Goal: Information Seeking & Learning: Learn about a topic

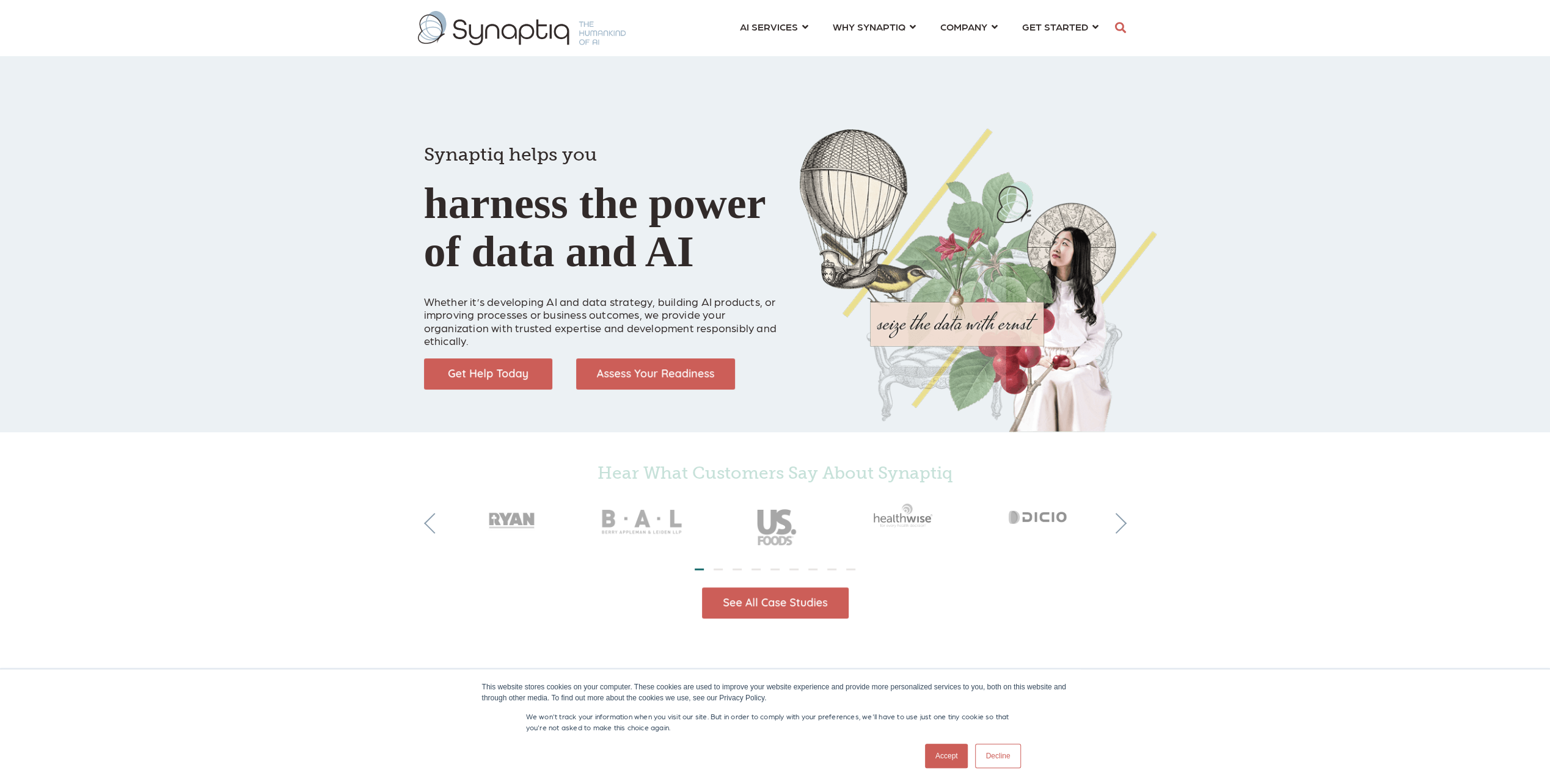
scroll to position [0, 5]
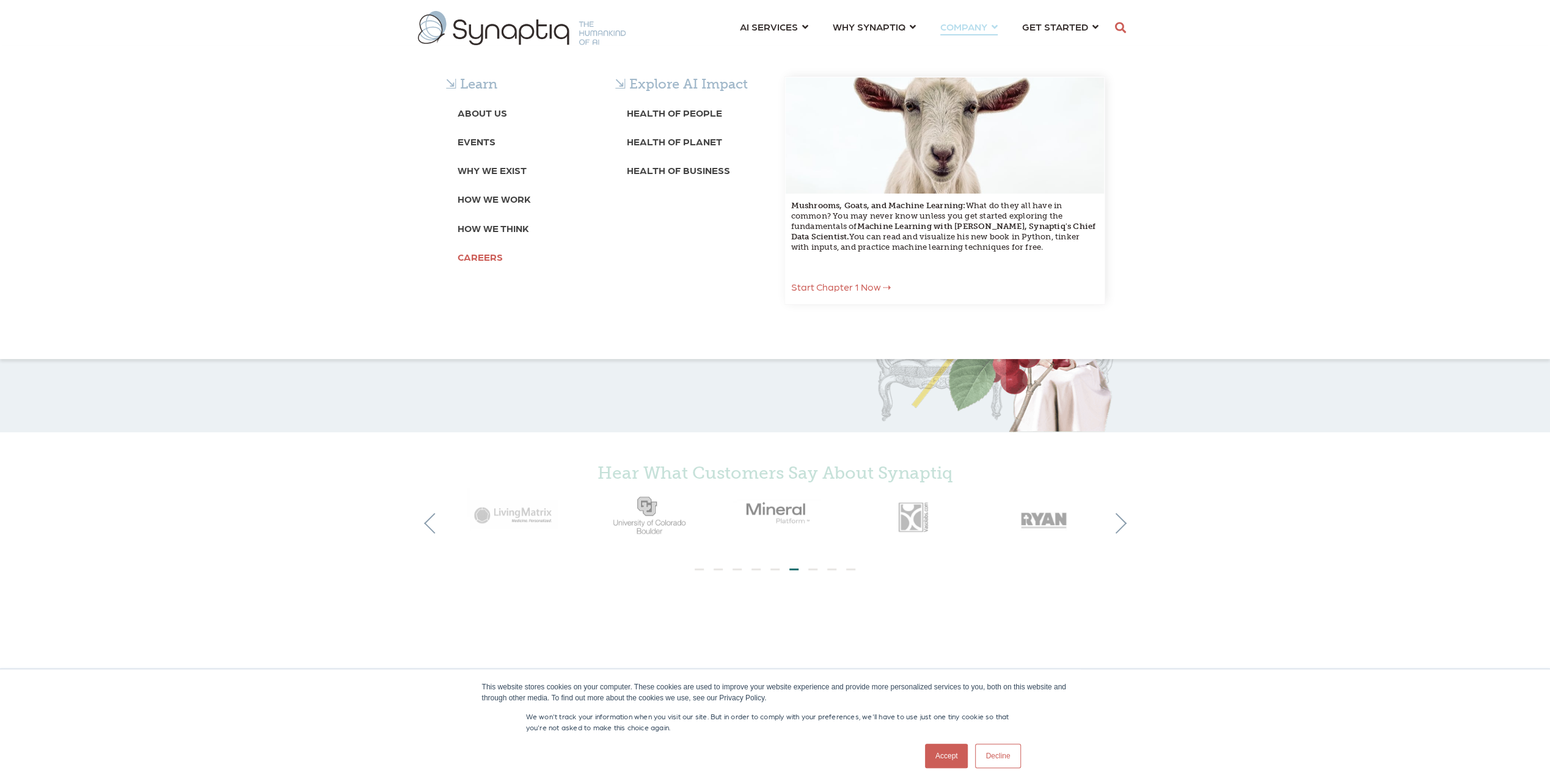
click at [471, 262] on b "Careers" at bounding box center [480, 257] width 45 height 11
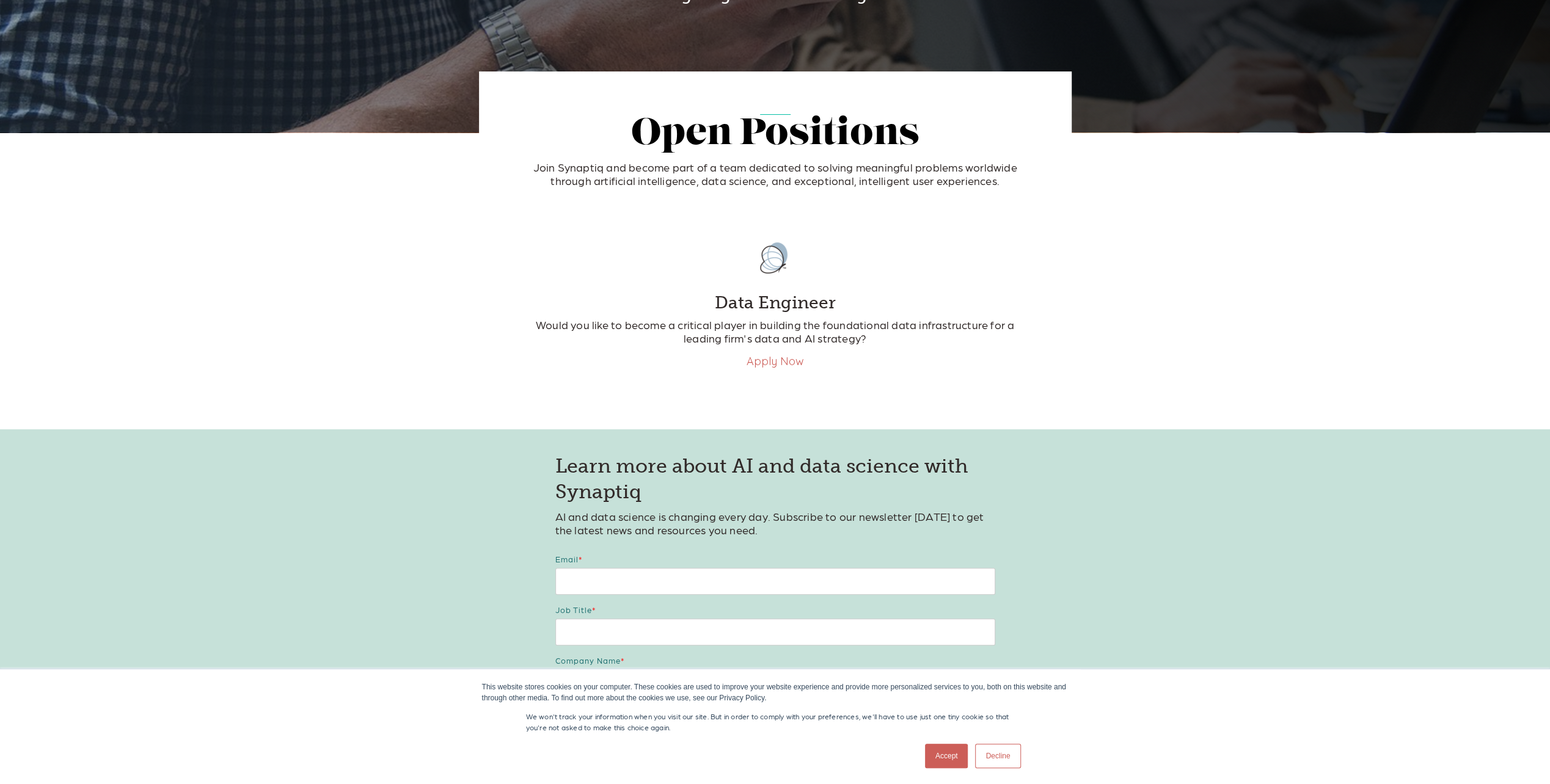
scroll to position [245, 0]
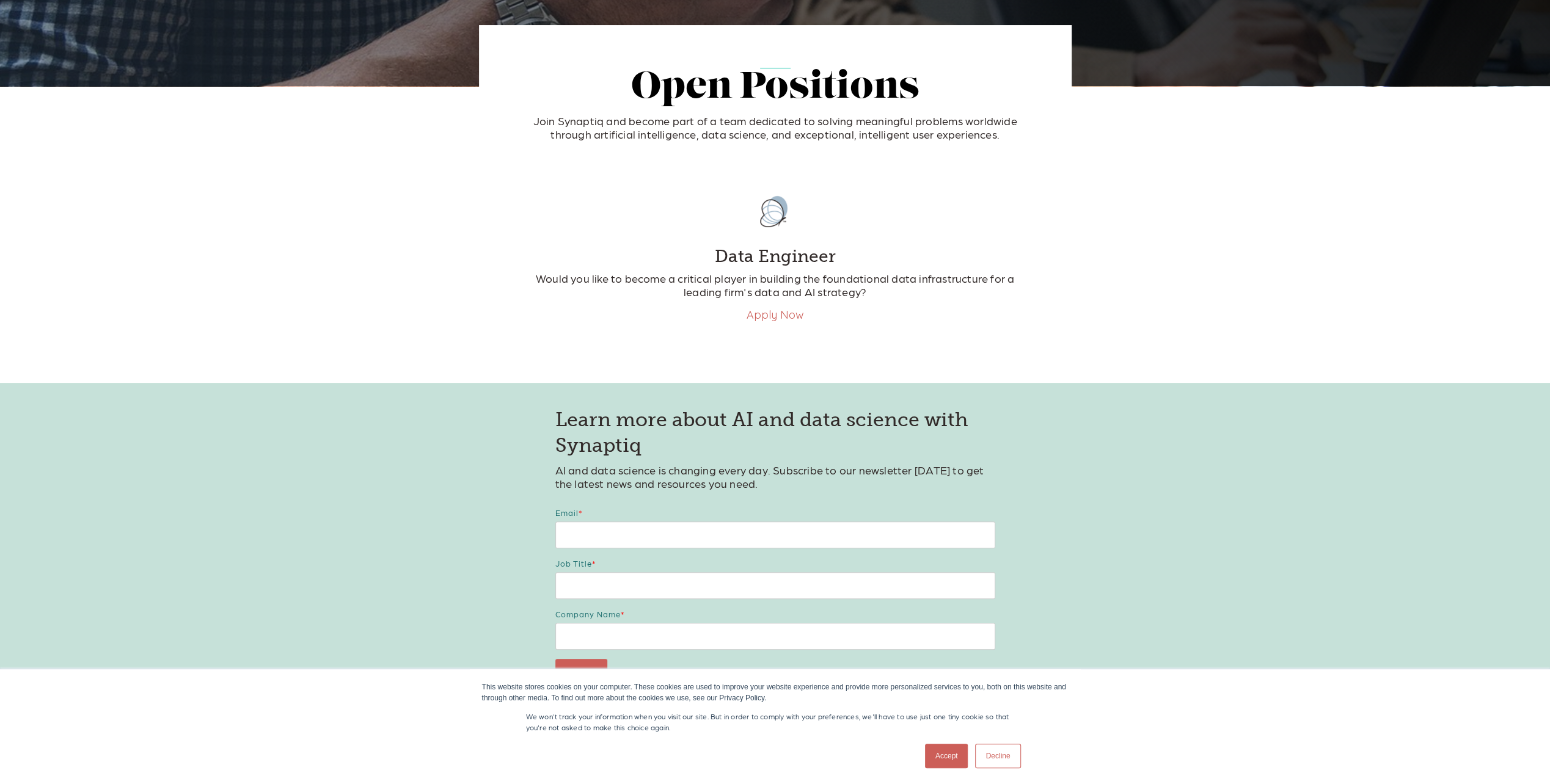
click at [776, 319] on link "Apply Now" at bounding box center [775, 314] width 57 height 14
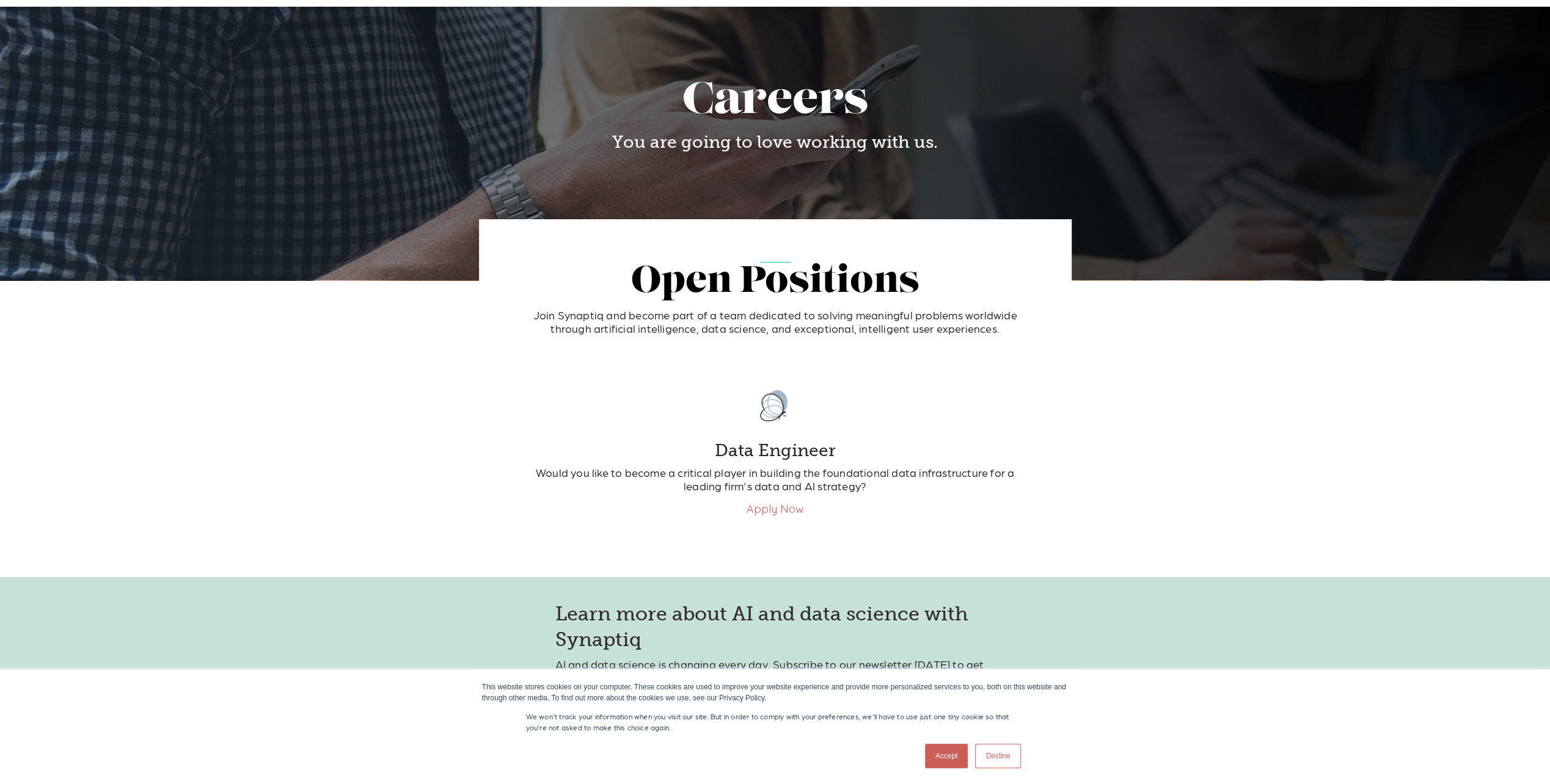
scroll to position [0, 0]
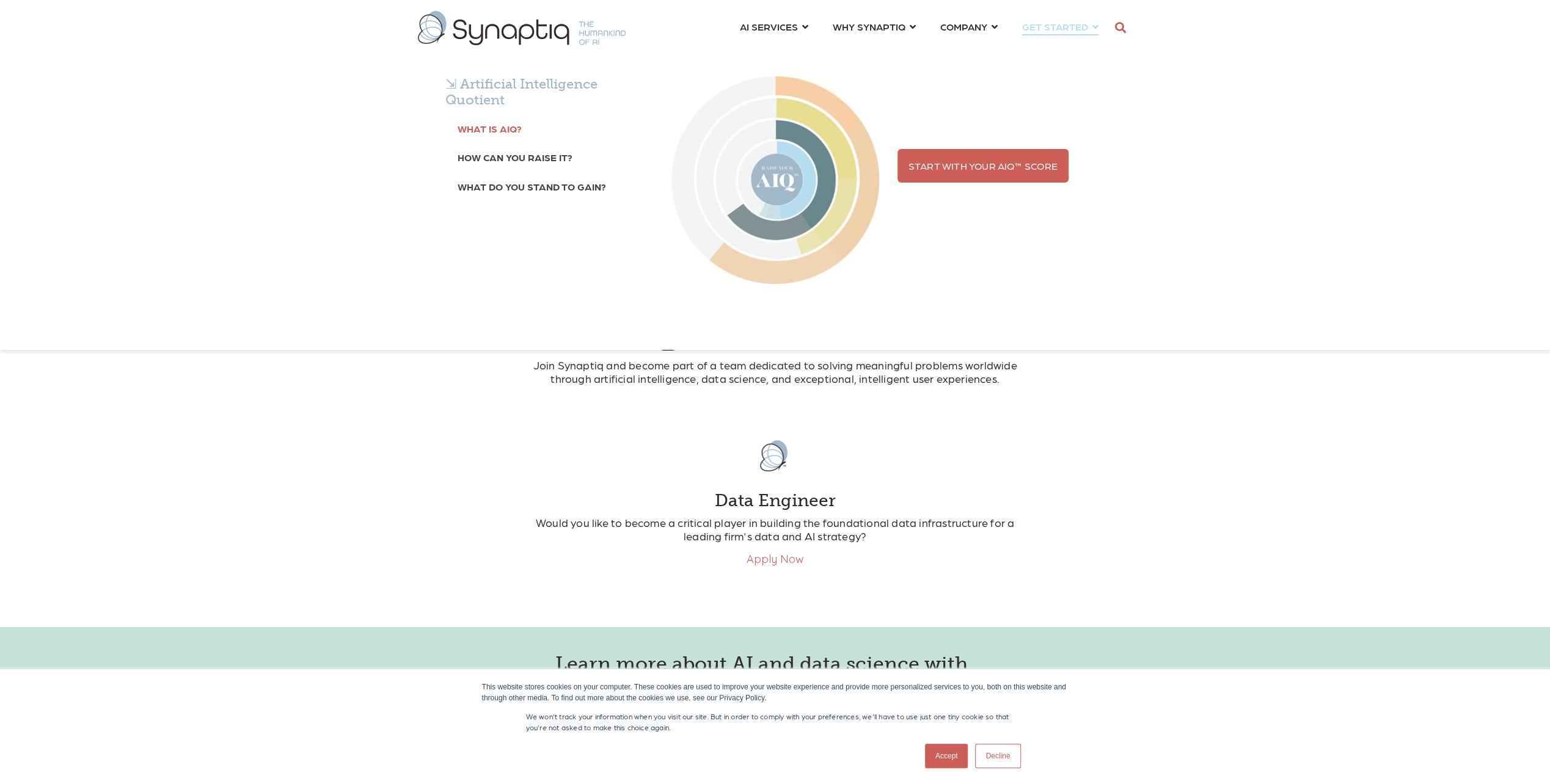
click at [497, 133] on b "What is AIQ?" at bounding box center [490, 128] width 64 height 11
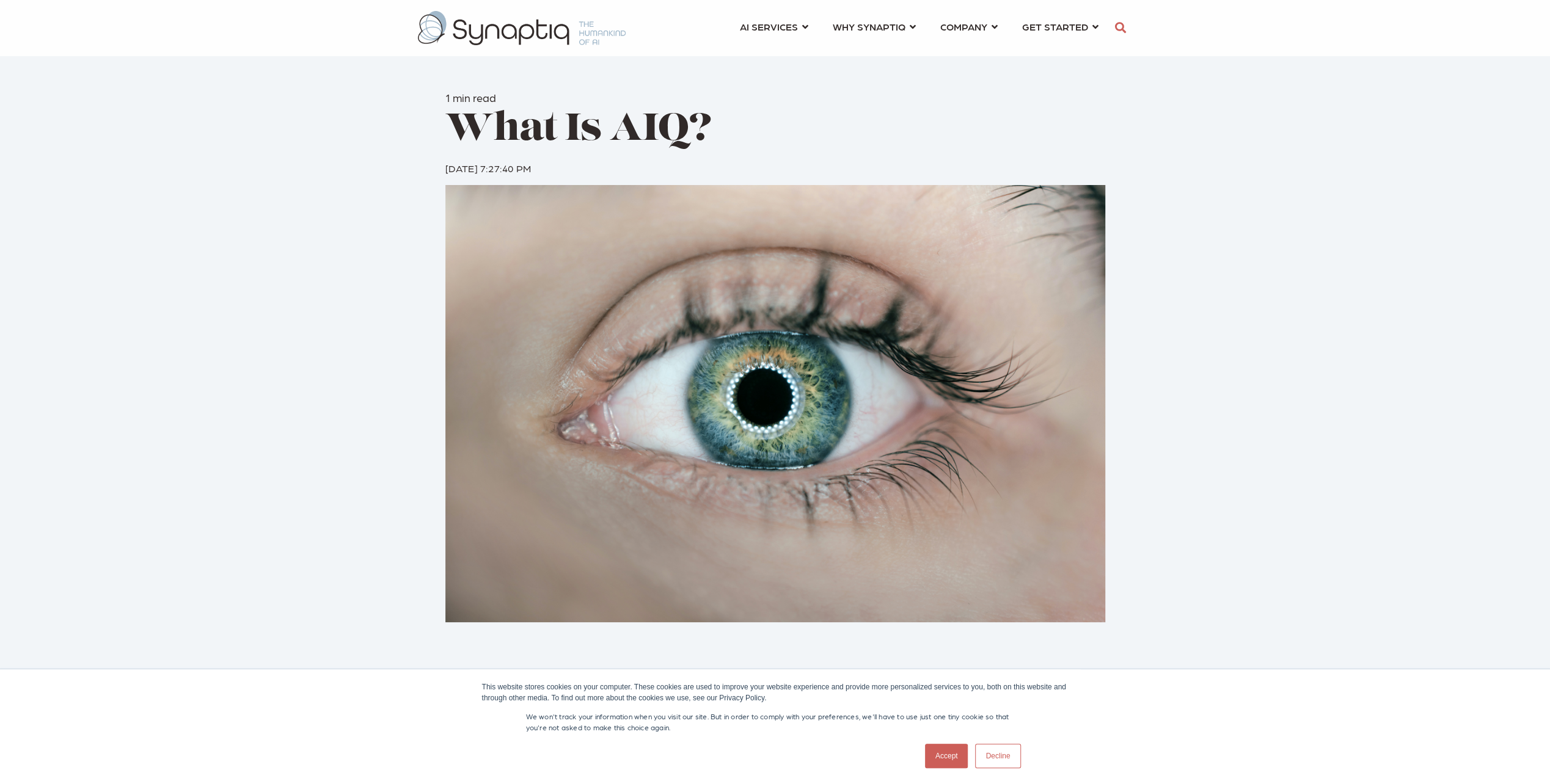
scroll to position [0, 5]
click at [992, 29] on link "COMPANY ⇲ Learn About Us Events Why We Exist How We Work How We Think Careers ⇲…" at bounding box center [969, 27] width 57 height 23
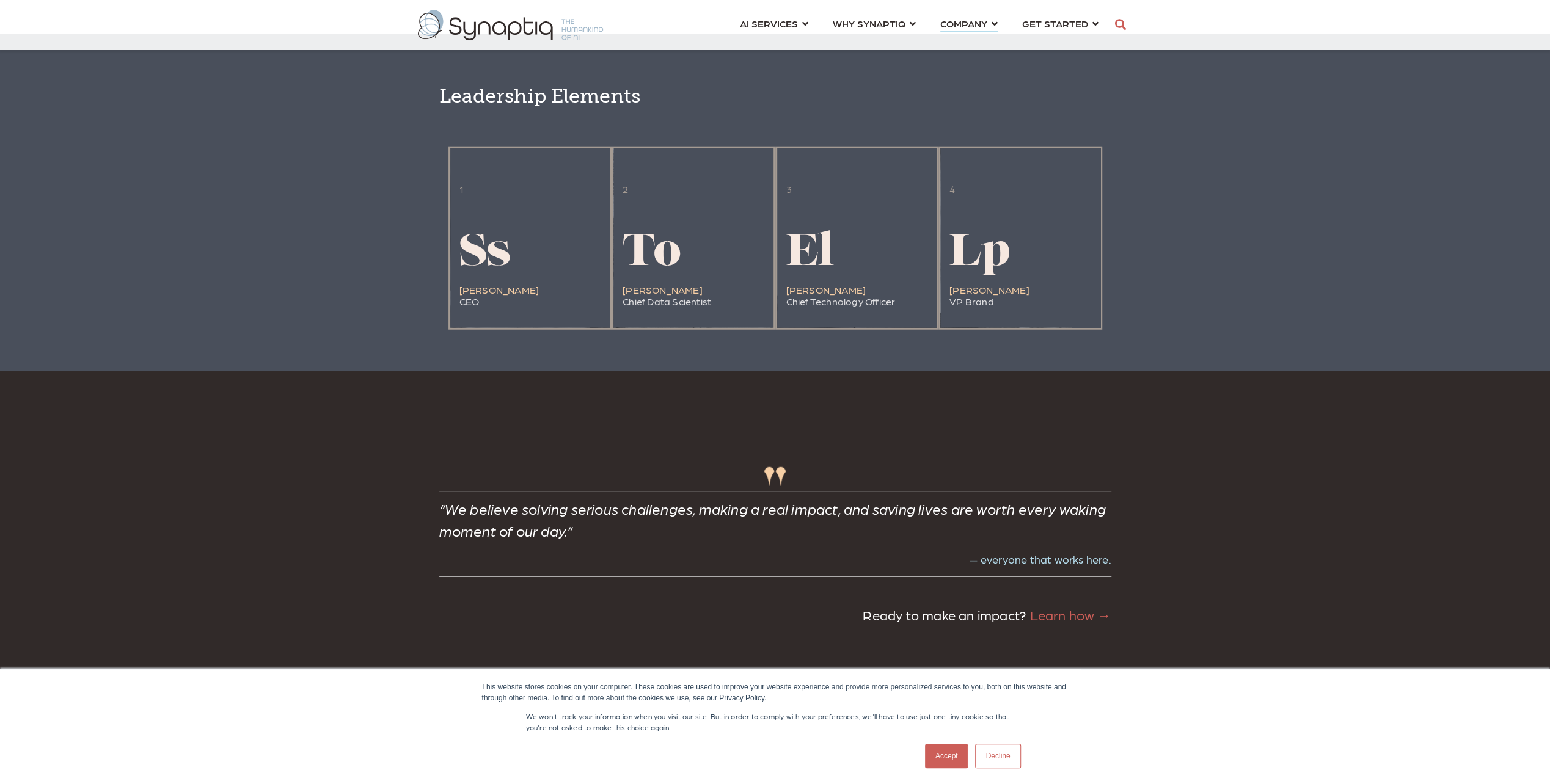
scroll to position [3359, 0]
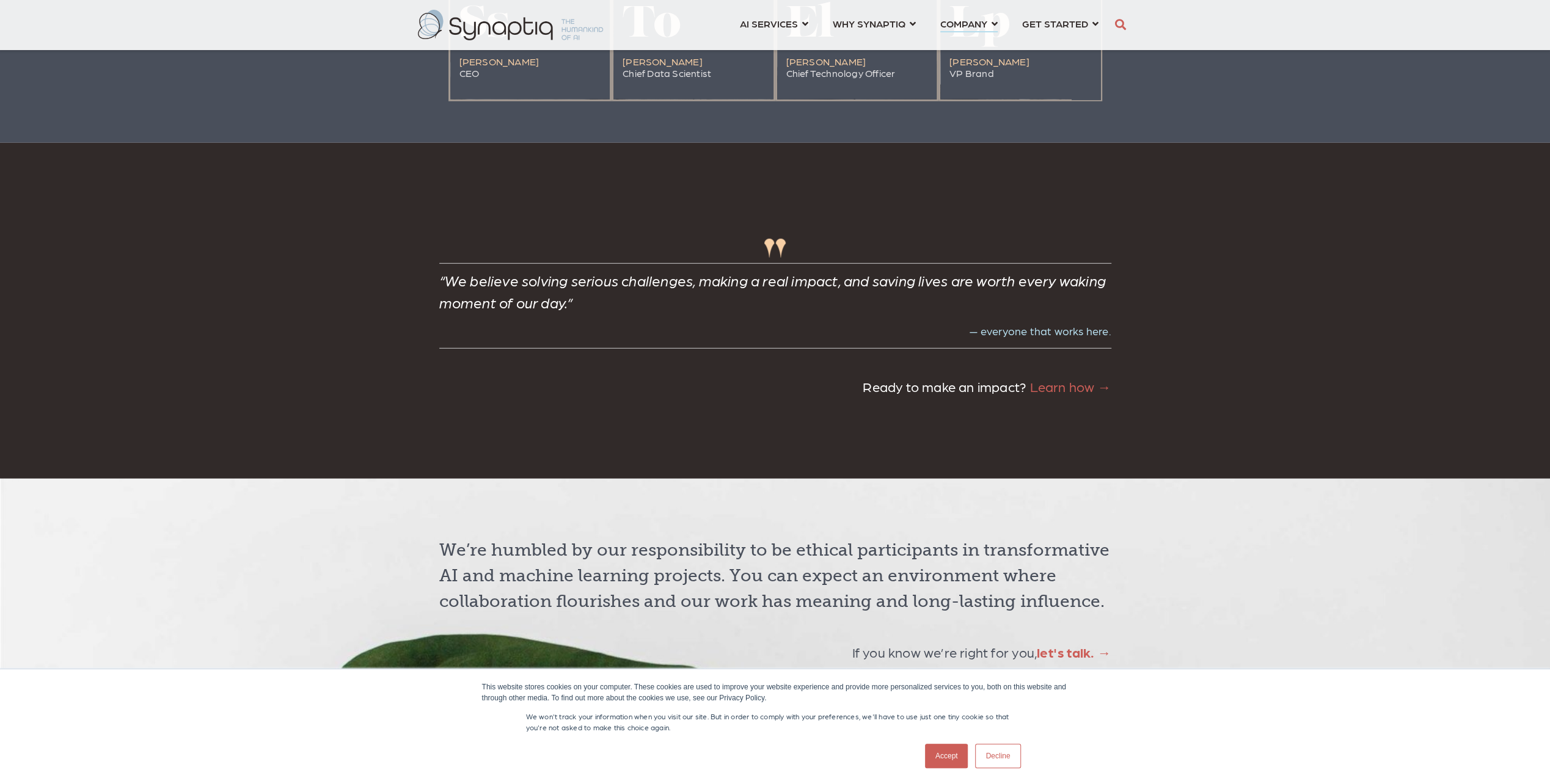
click at [956, 760] on link "Accept" at bounding box center [947, 756] width 43 height 25
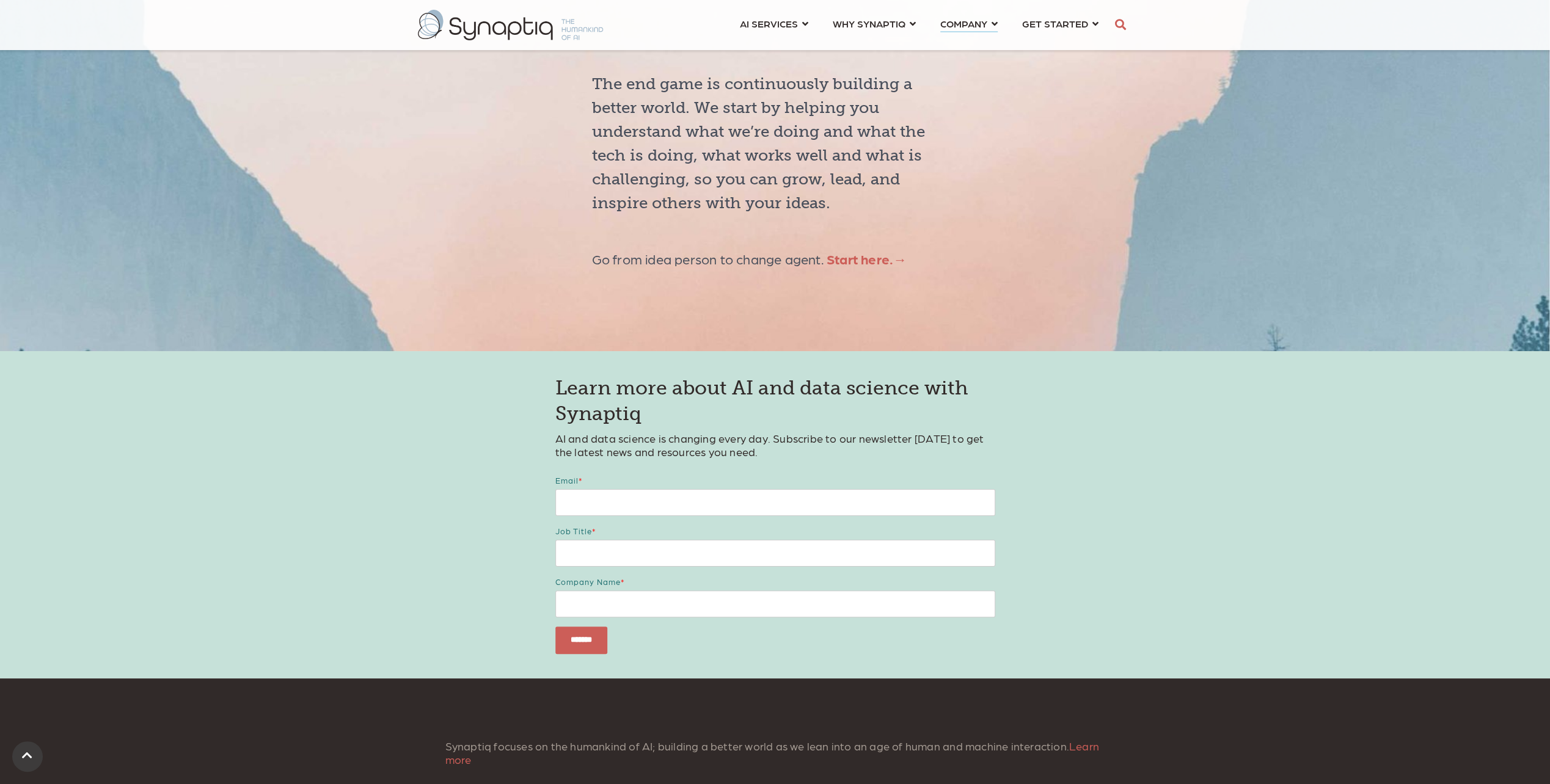
scroll to position [5063, 0]
